Goal: Navigation & Orientation: Find specific page/section

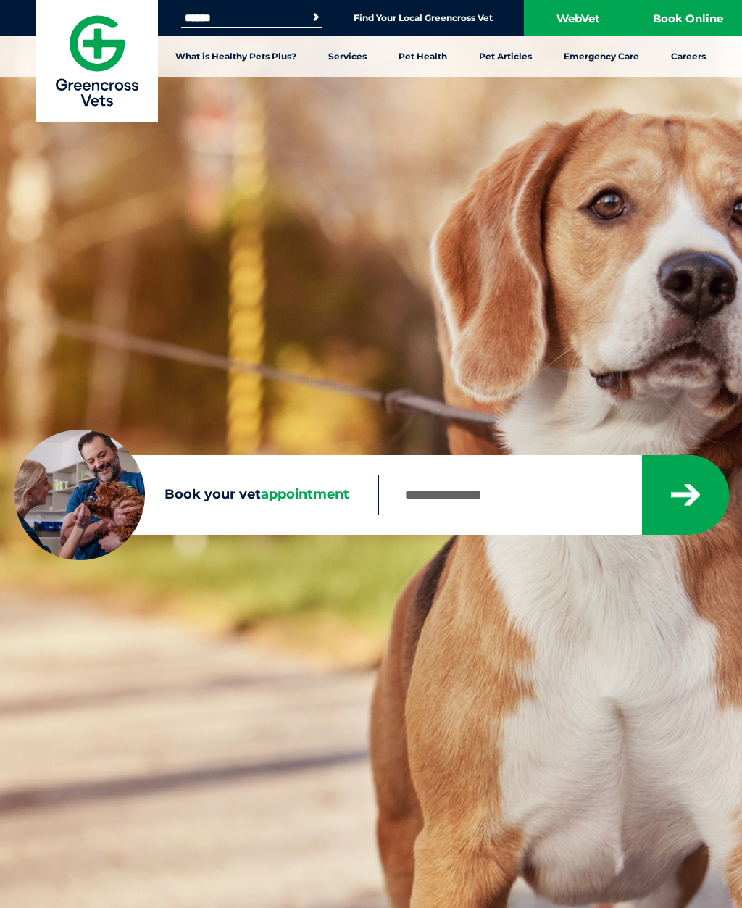
click at [571, 17] on link "WebVet" at bounding box center [578, 18] width 109 height 36
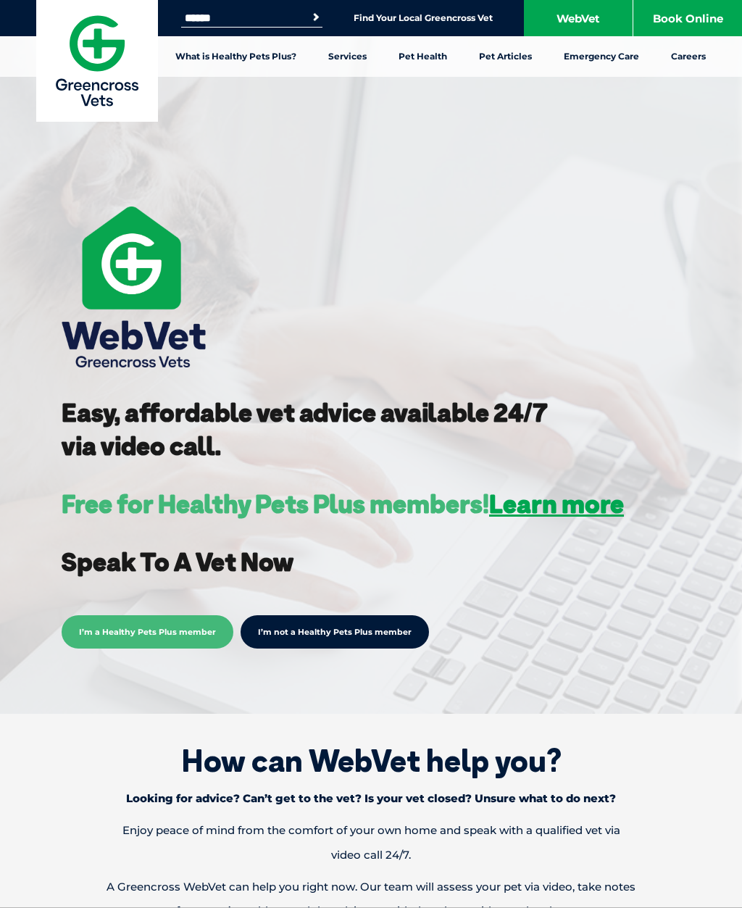
click at [273, 15] on input "Search for:" at bounding box center [242, 18] width 123 height 12
click at [399, 15] on link "Find Your Local Greencross Vet" at bounding box center [423, 18] width 139 height 12
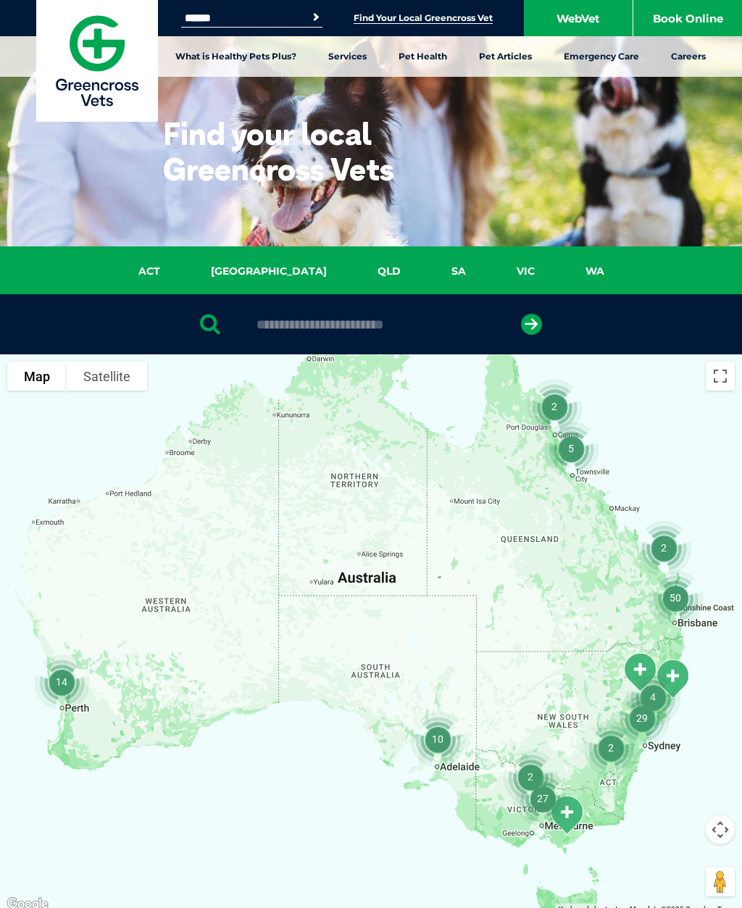
click at [330, 319] on input "text" at bounding box center [370, 324] width 243 height 14
type input "****"
click at [531, 324] on button "submit" at bounding box center [531, 324] width 21 height 21
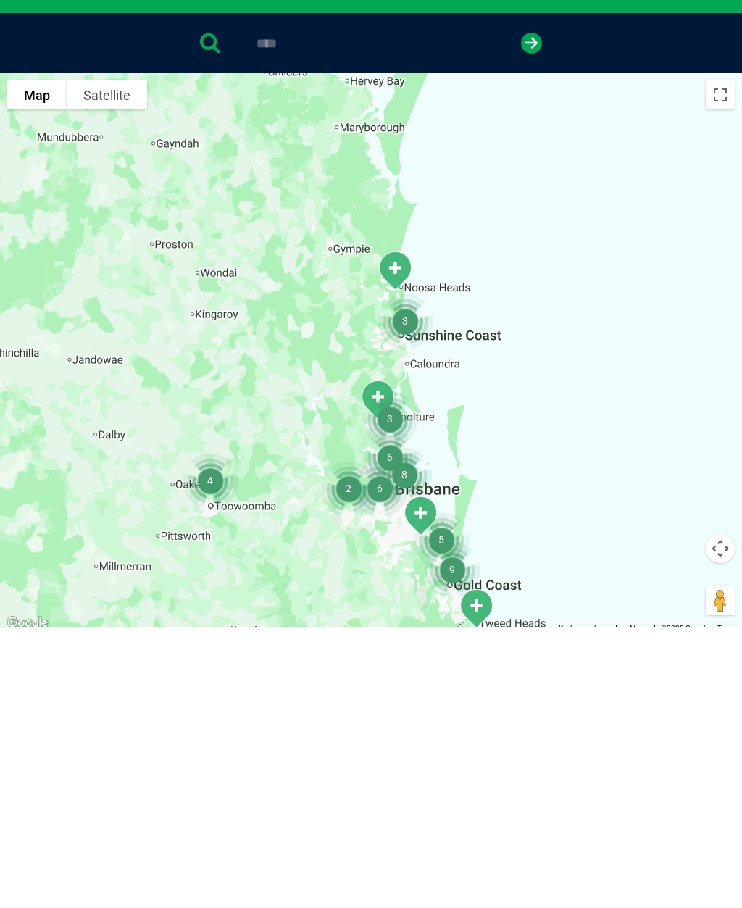
scroll to position [281, 0]
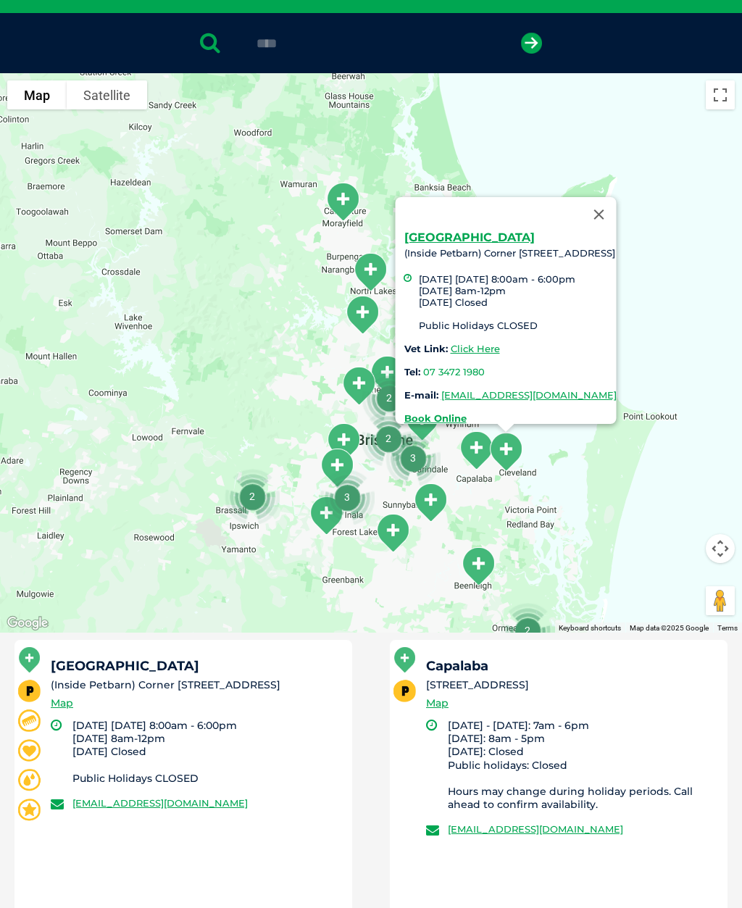
click at [207, 283] on div "Cleveland (Inside Petbarn) Corner [STREET_ADDRESS] [DATE] [DATE] 8:00am - 6:00p…" at bounding box center [371, 352] width 742 height 559
click at [617, 197] on button "Close" at bounding box center [599, 214] width 35 height 35
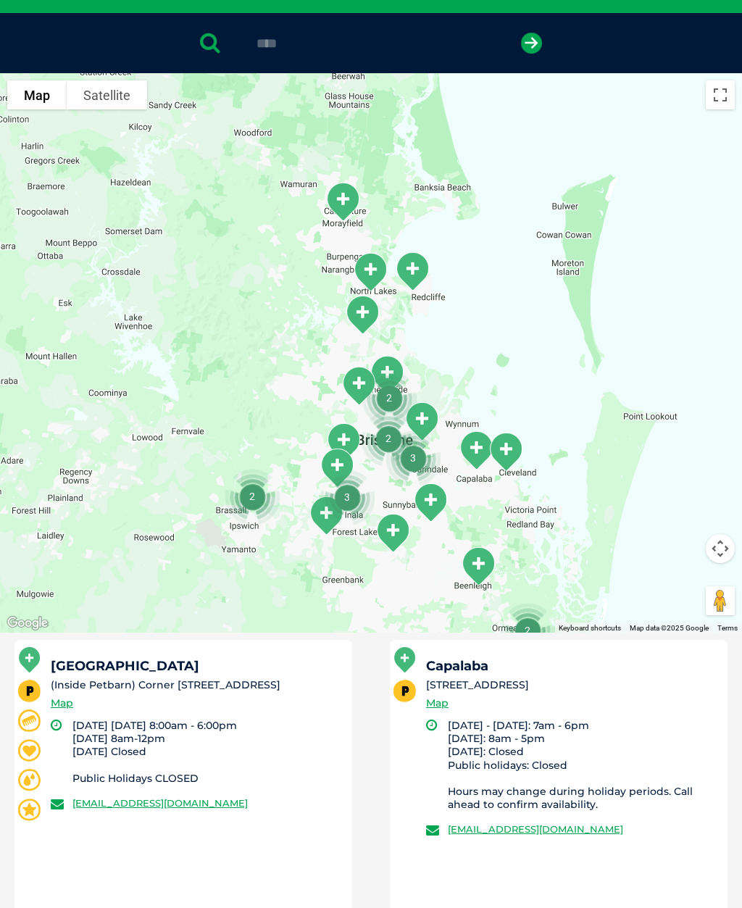
scroll to position [280, 0]
